Goal: Task Accomplishment & Management: Manage account settings

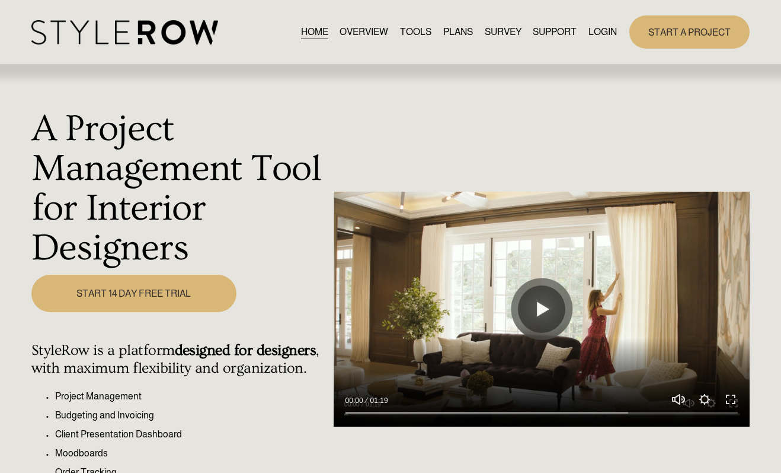
click at [609, 34] on link "LOGIN" at bounding box center [603, 32] width 28 height 16
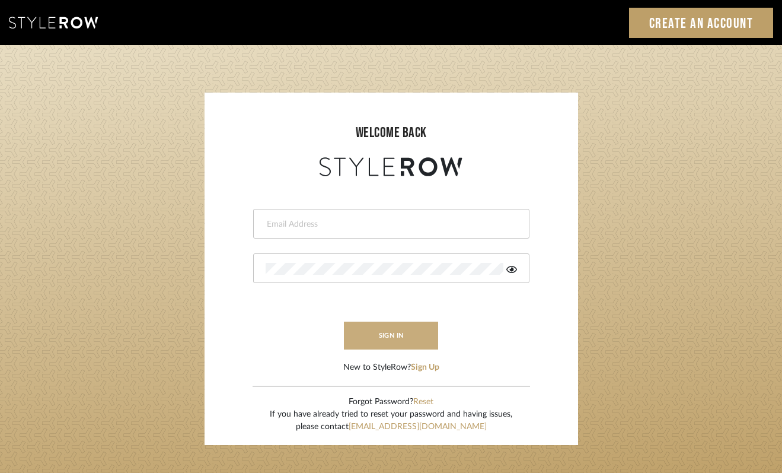
type input "felicia@onyxandoakinteriors.com"
click at [410, 323] on button "sign in" at bounding box center [391, 335] width 95 height 28
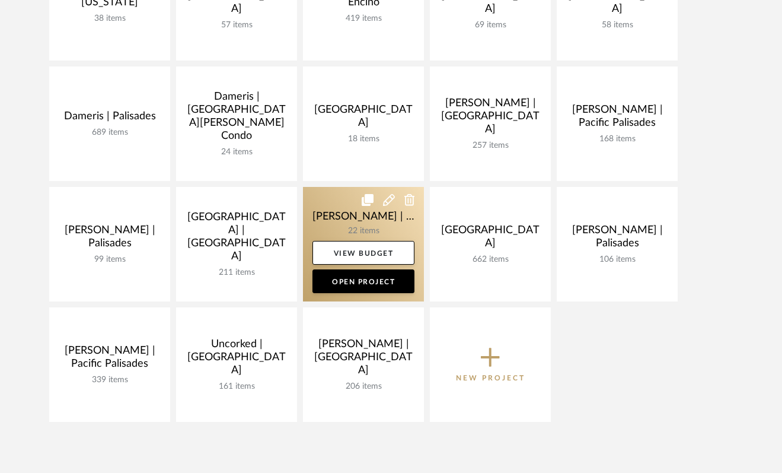
scroll to position [277, 0]
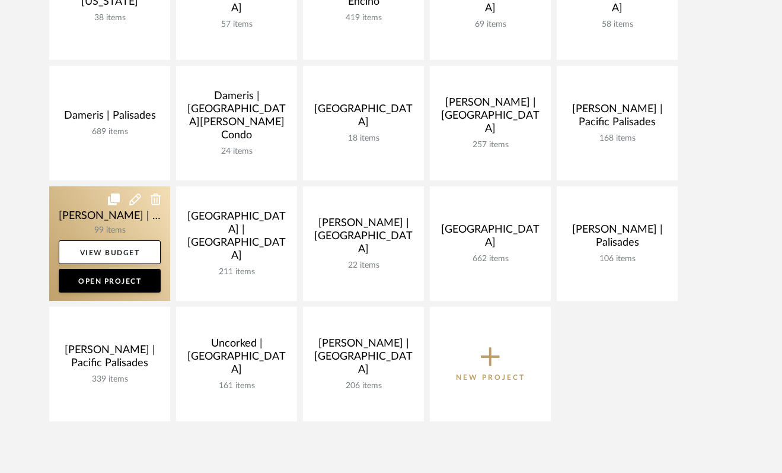
click at [75, 216] on link at bounding box center [109, 243] width 121 height 114
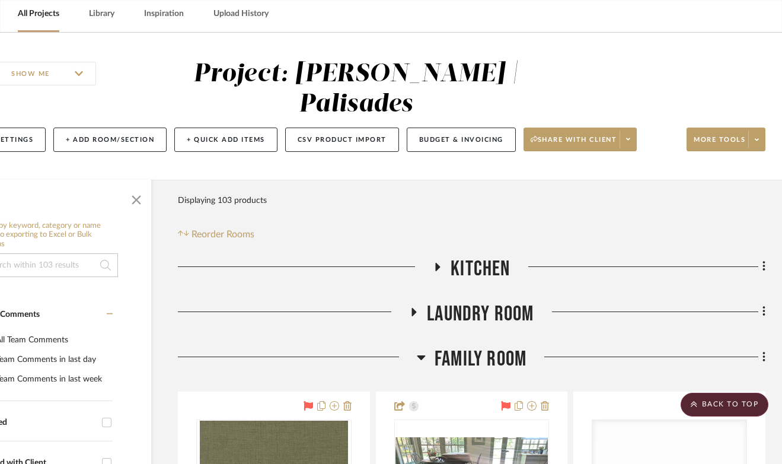
scroll to position [0, 72]
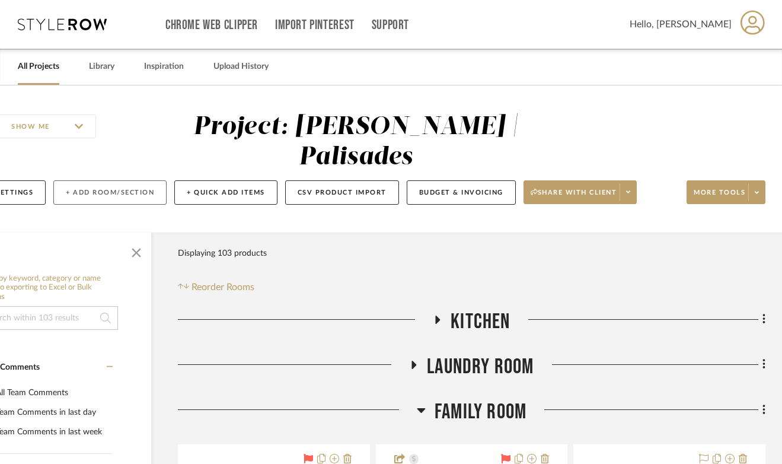
click at [122, 180] on button "+ Add Room/Section" at bounding box center [109, 192] width 113 height 24
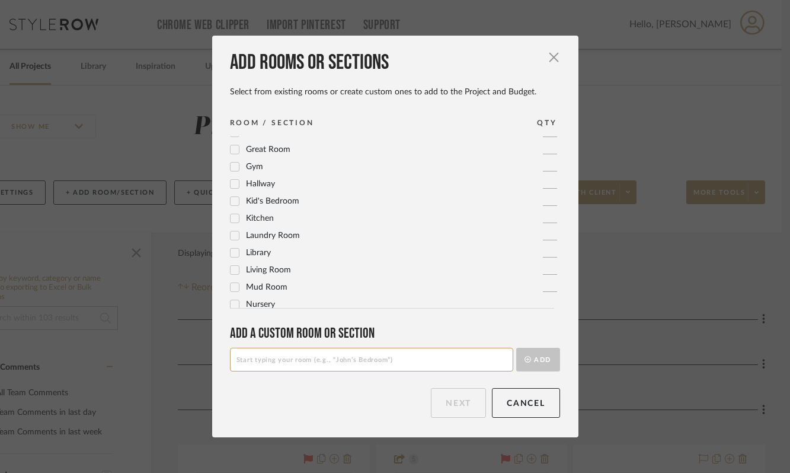
scroll to position [301, 0]
click at [231, 207] on icon at bounding box center [235, 203] width 8 height 8
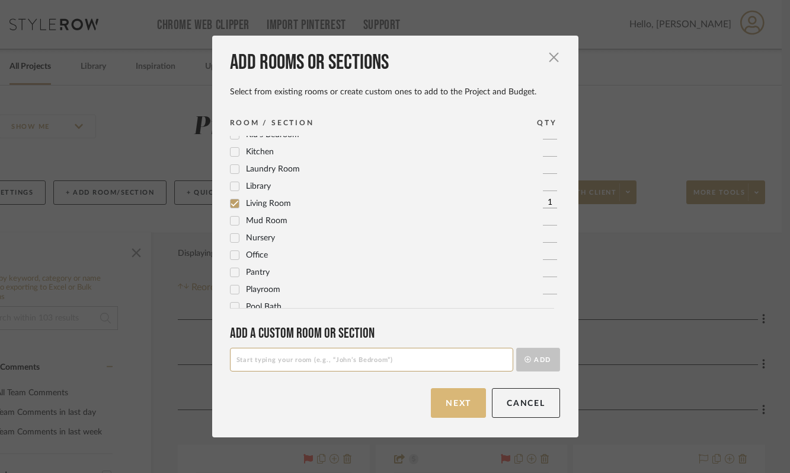
click at [457, 407] on button "Next" at bounding box center [458, 403] width 55 height 30
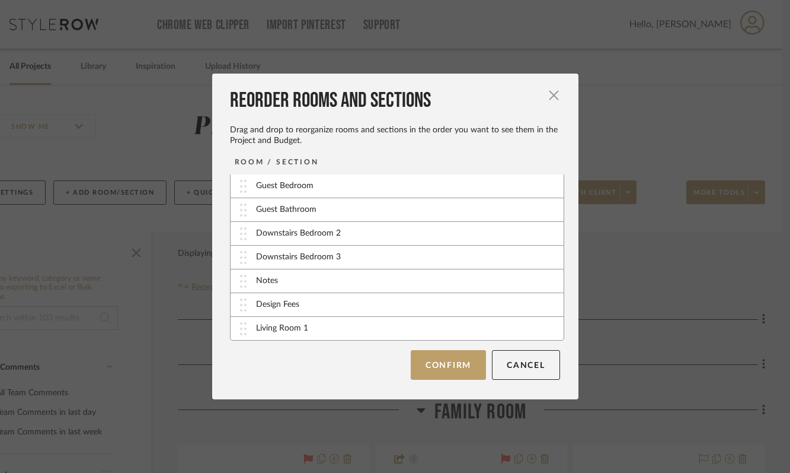
scroll to position [0, 0]
click at [532, 371] on button "Cancel" at bounding box center [526, 365] width 68 height 30
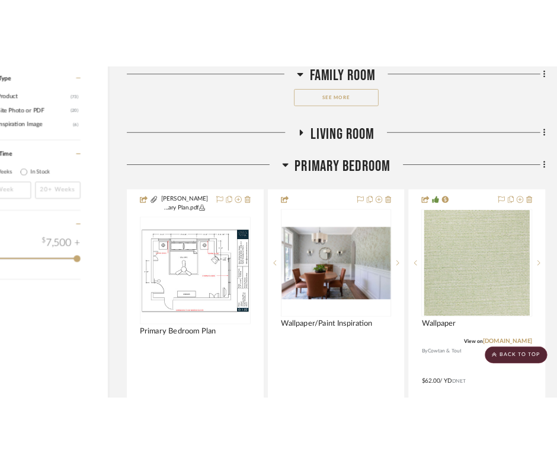
scroll to position [2008, 72]
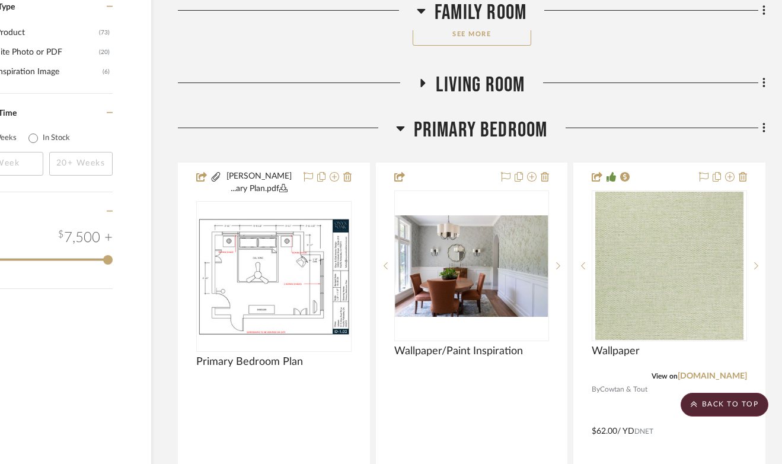
click at [422, 79] on icon at bounding box center [423, 83] width 5 height 8
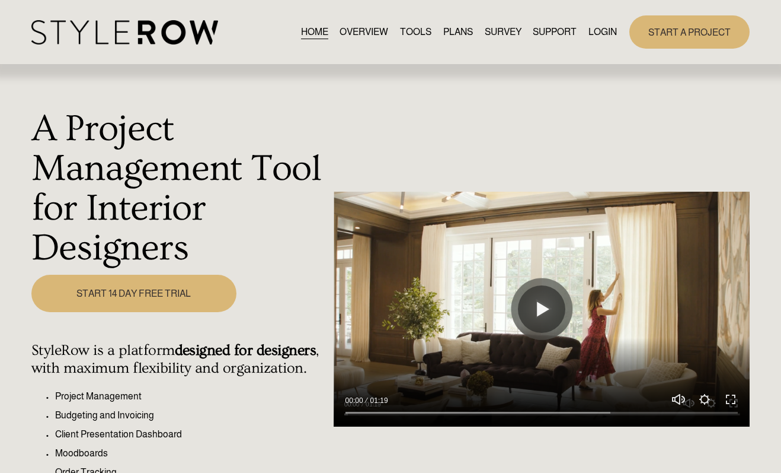
click at [608, 25] on link "LOGIN" at bounding box center [603, 32] width 28 height 16
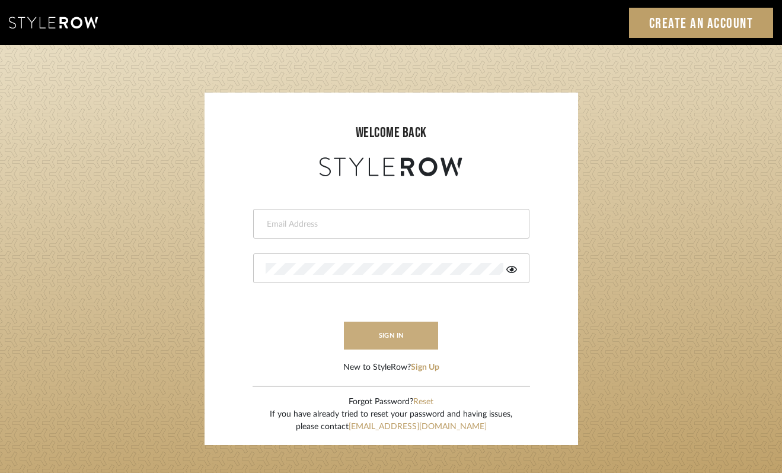
type input "[PERSON_NAME][EMAIL_ADDRESS][DOMAIN_NAME]"
click at [406, 342] on button "sign in" at bounding box center [391, 335] width 95 height 28
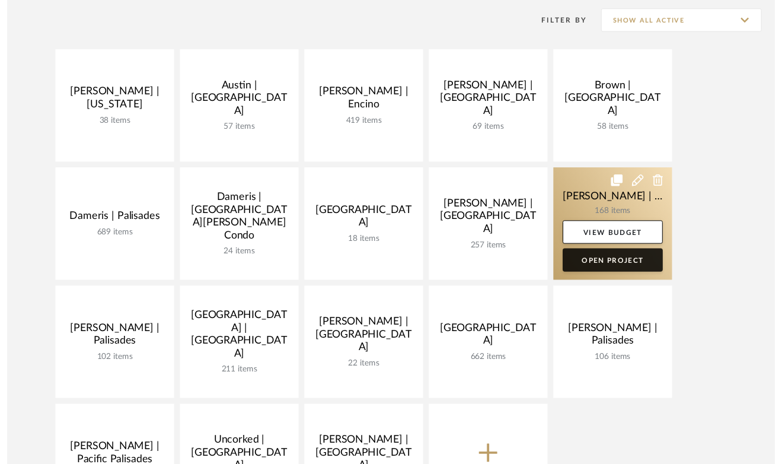
scroll to position [176, 0]
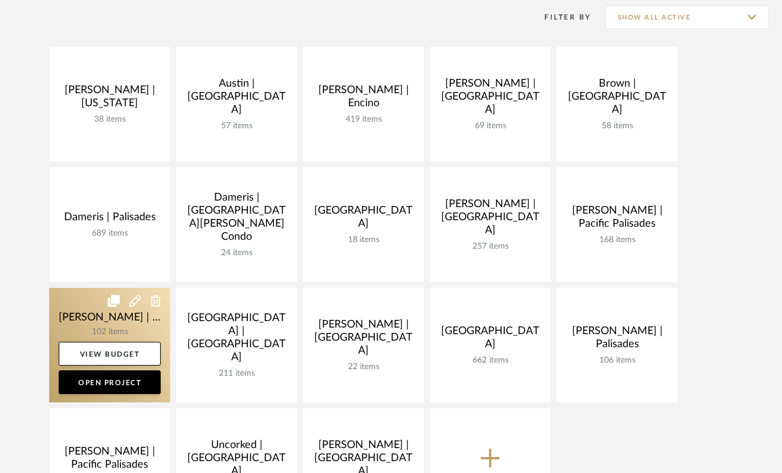
click at [87, 312] on link at bounding box center [109, 345] width 121 height 114
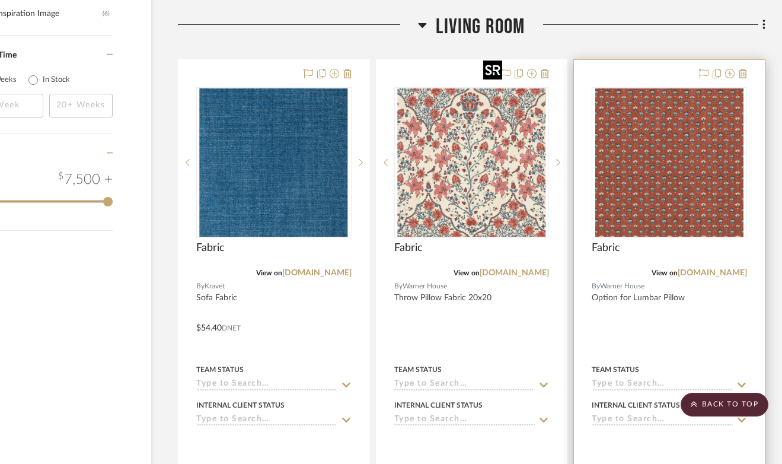
scroll to position [2028, 72]
